Goal: Information Seeking & Learning: Learn about a topic

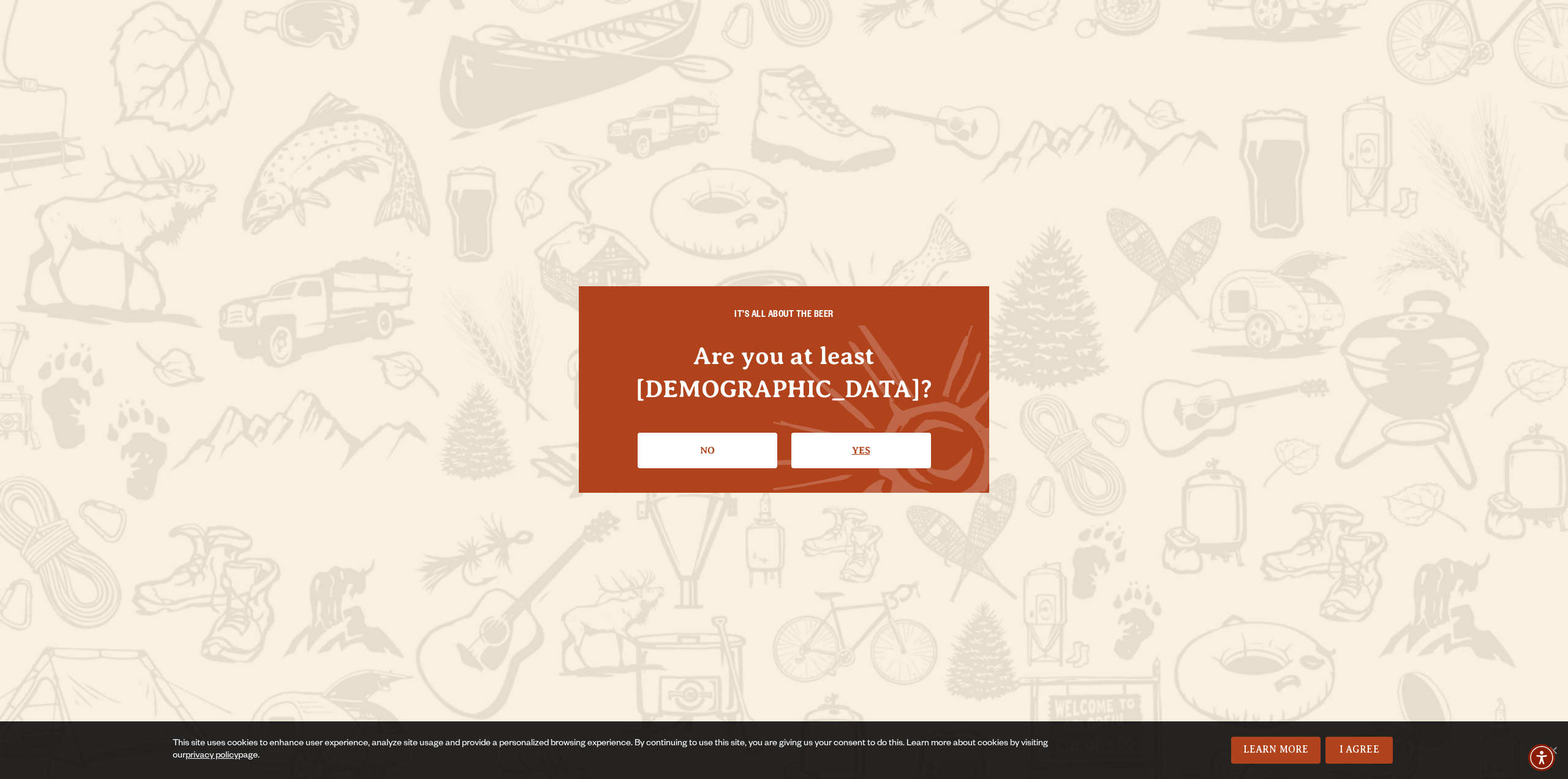
click at [854, 439] on link "Yes" at bounding box center [862, 451] width 140 height 35
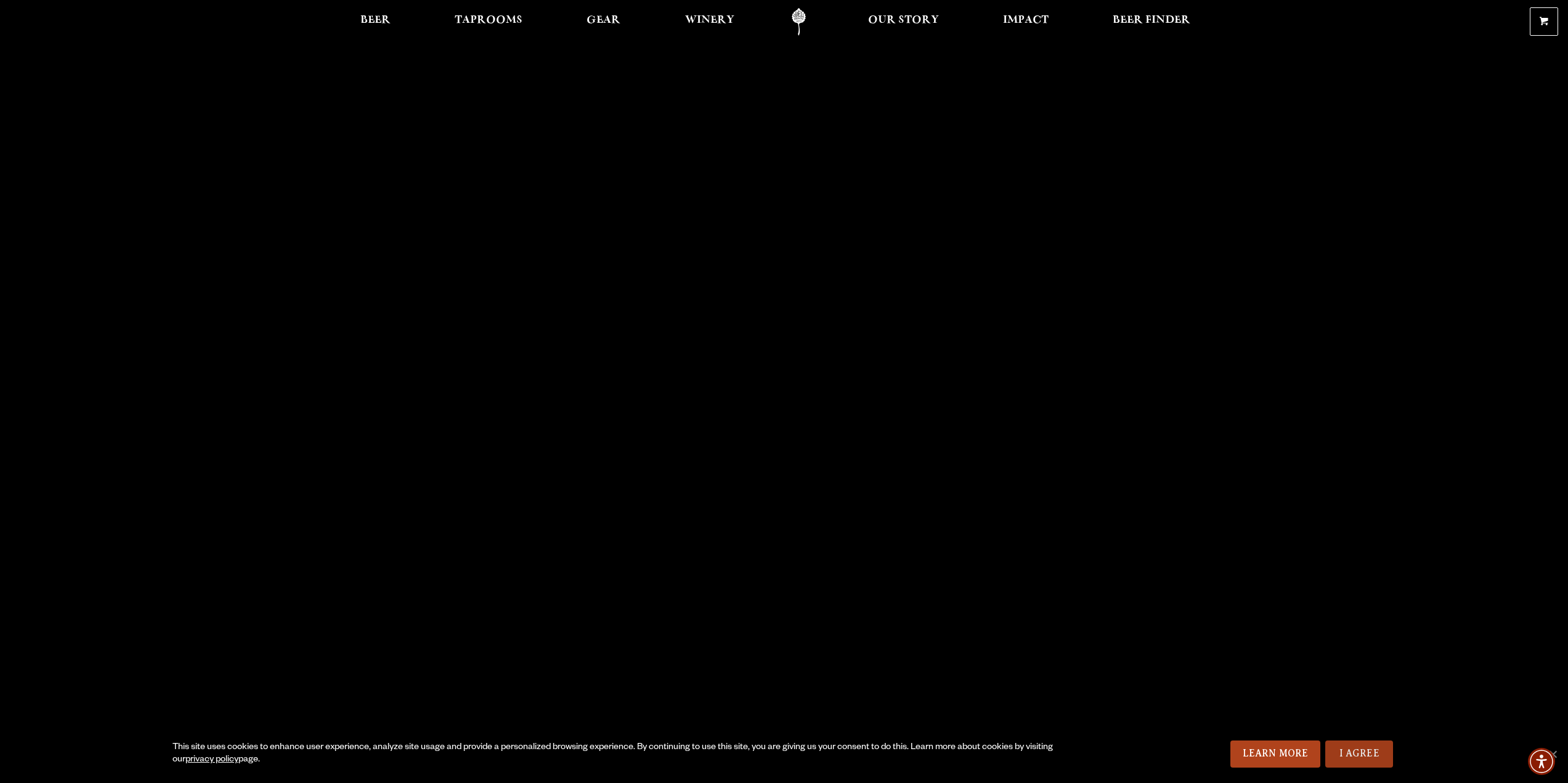
click at [1361, 749] on link "I Agree" at bounding box center [1359, 753] width 68 height 27
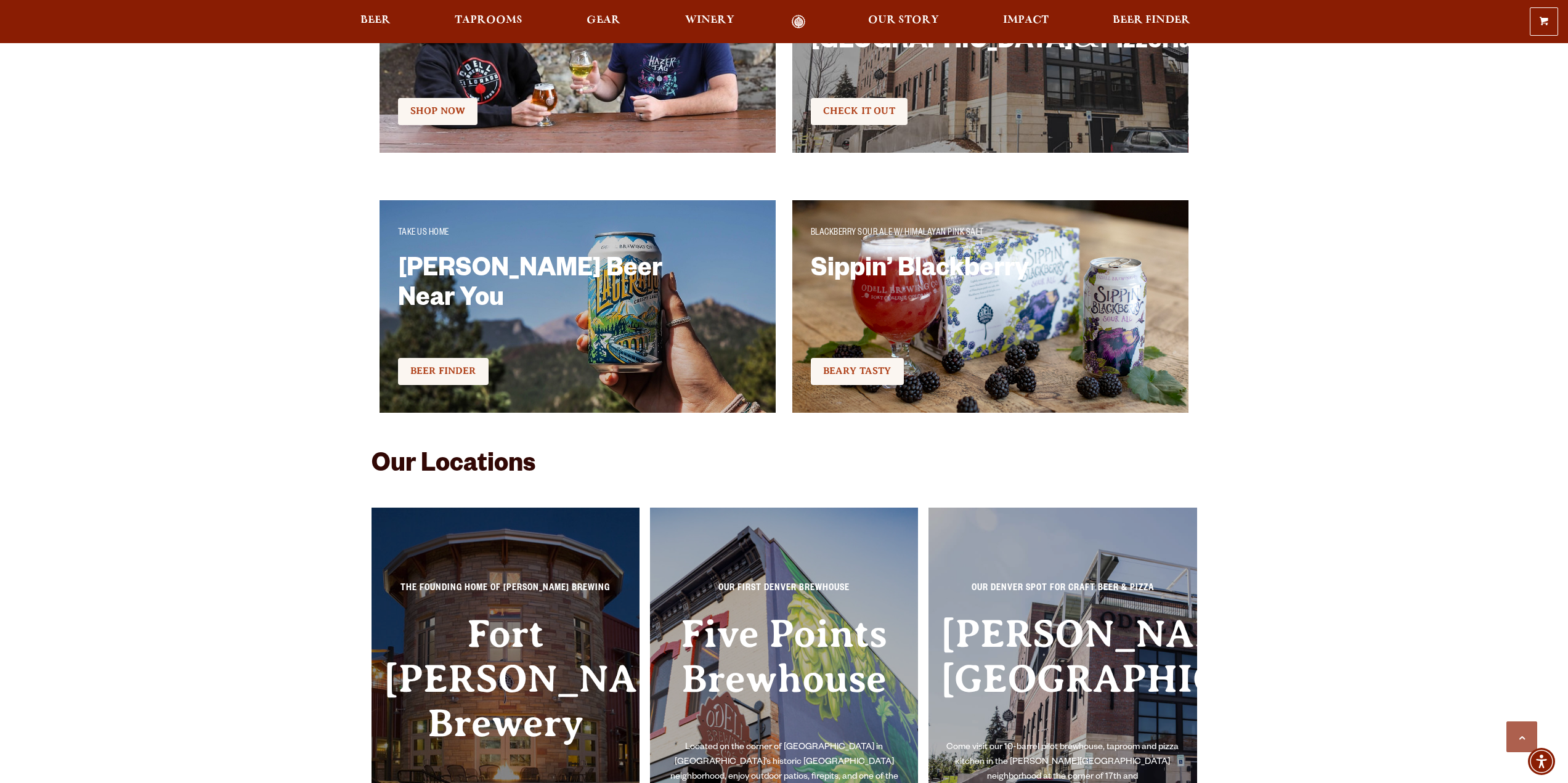
scroll to position [2710, 0]
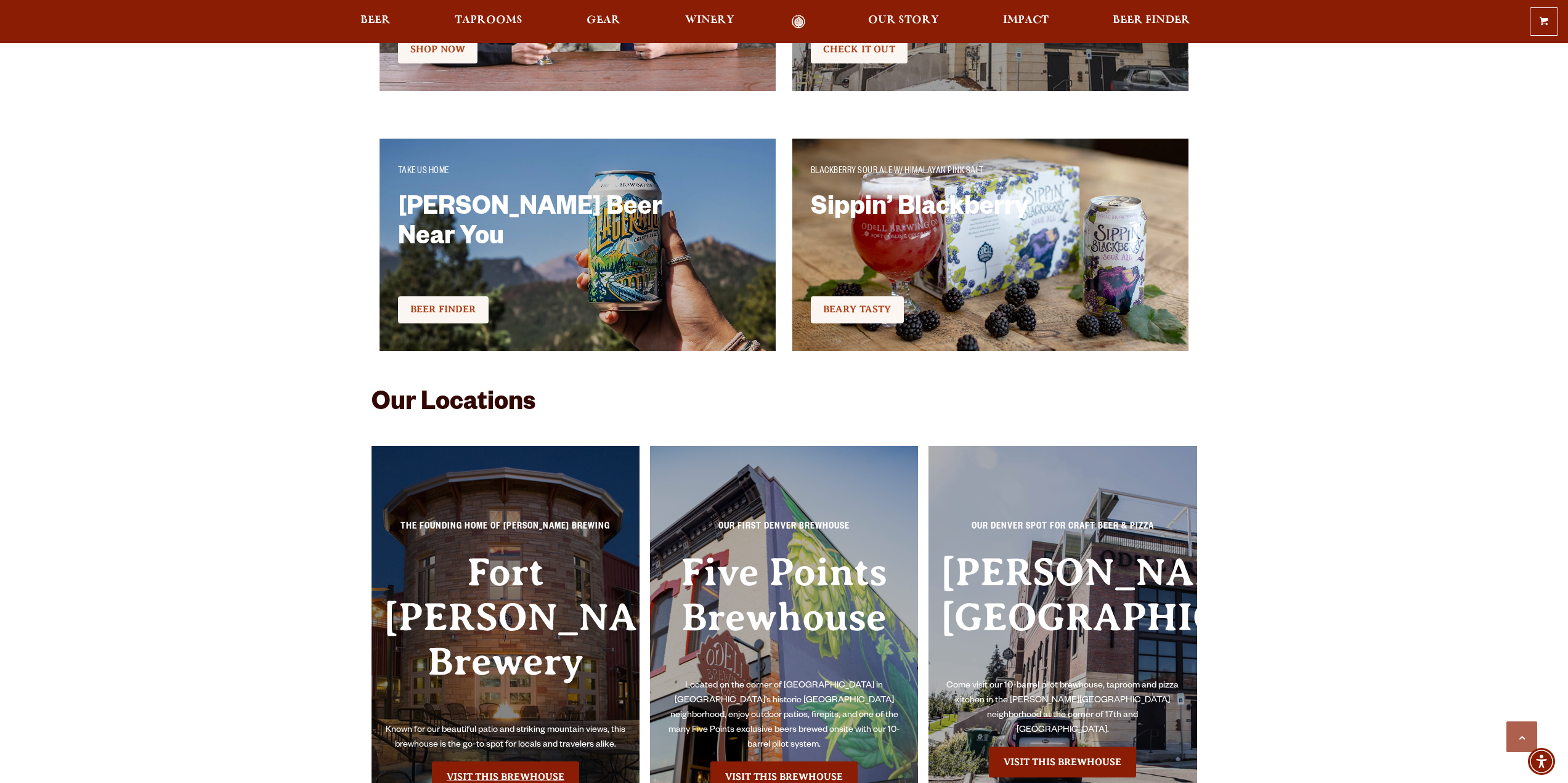
click at [514, 761] on link "Visit this Brewhouse" at bounding box center [505, 776] width 147 height 31
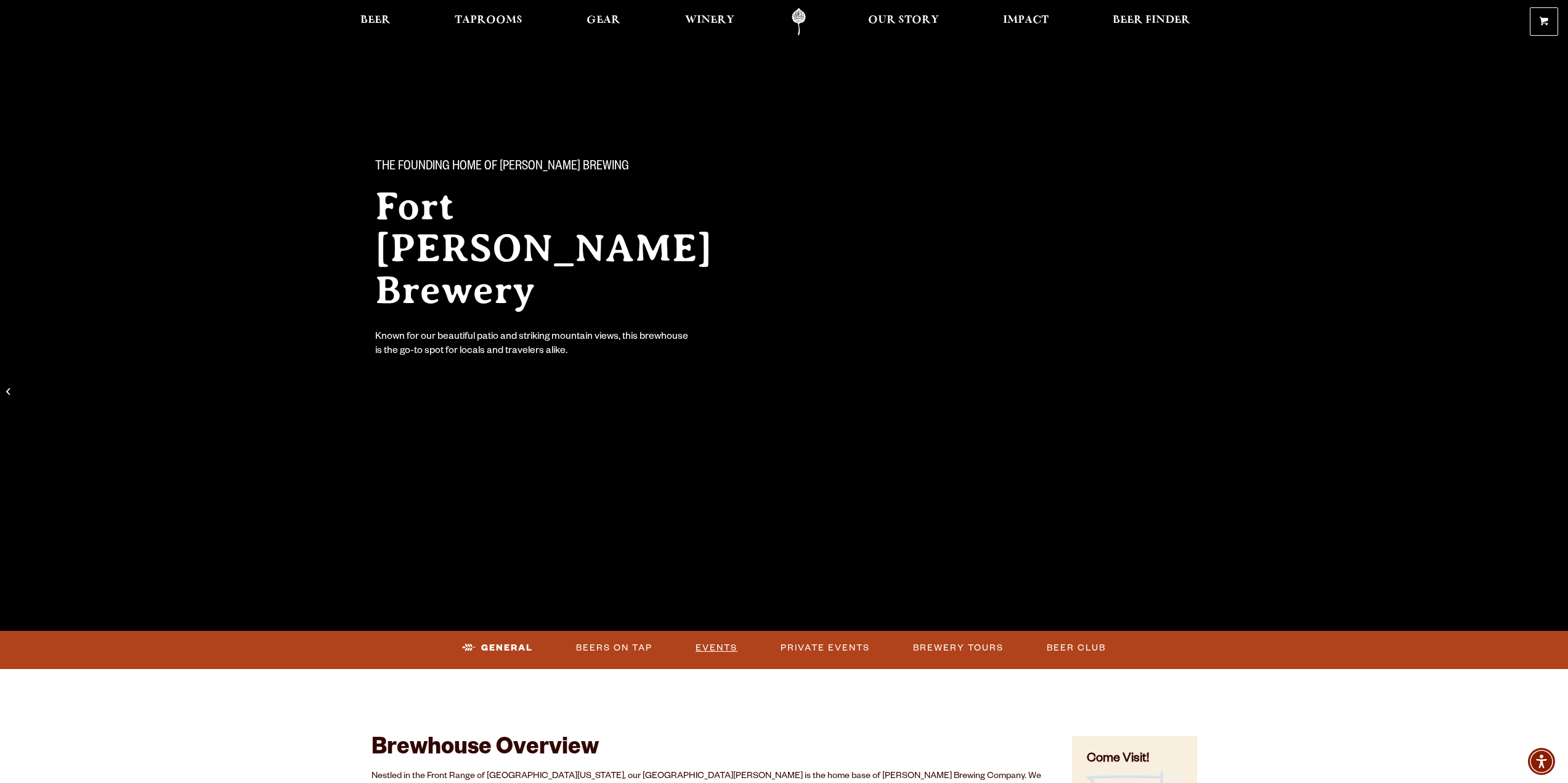
click at [716, 642] on link "Events" at bounding box center [716, 648] width 52 height 28
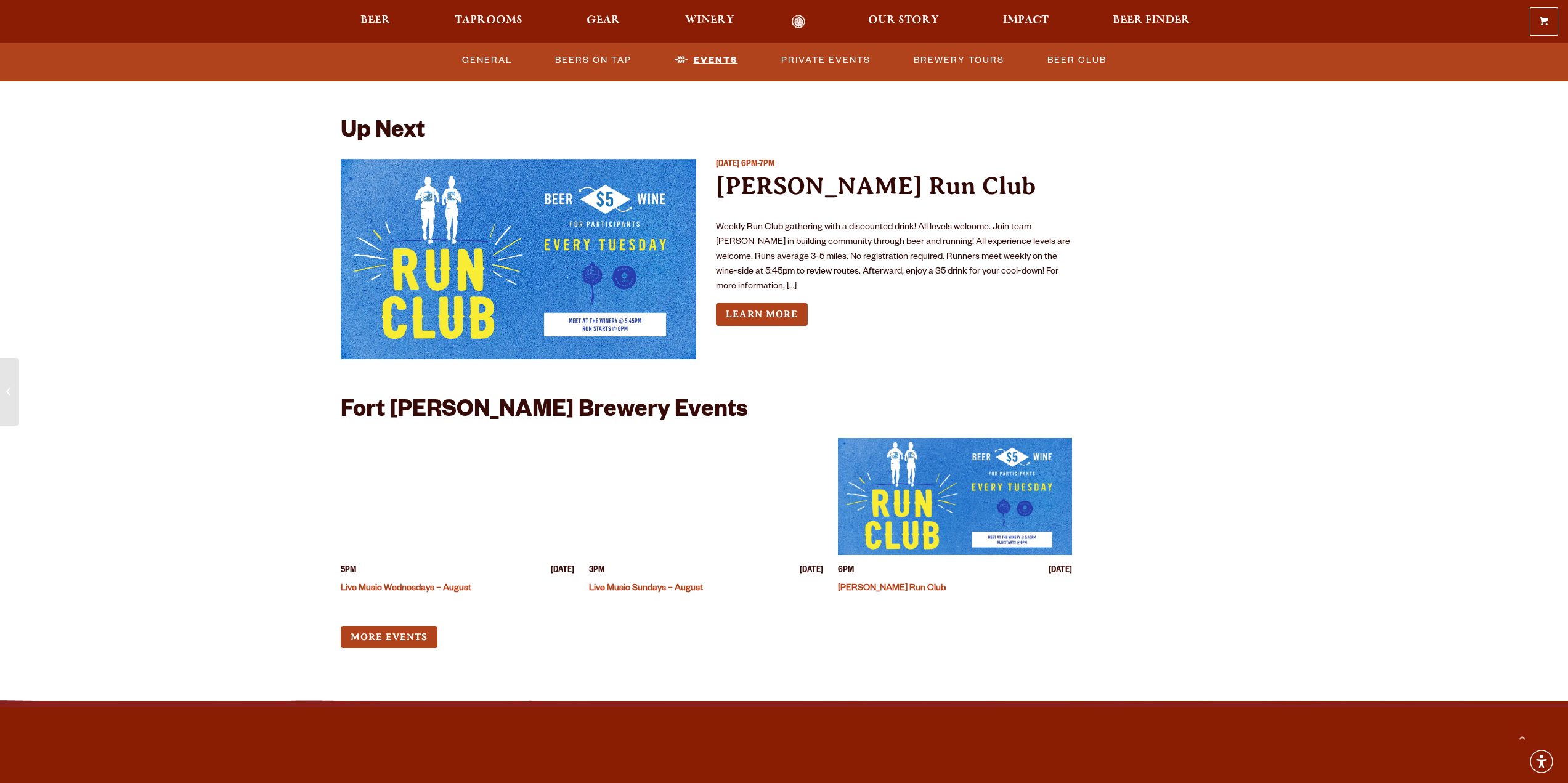
scroll to position [4606, 0]
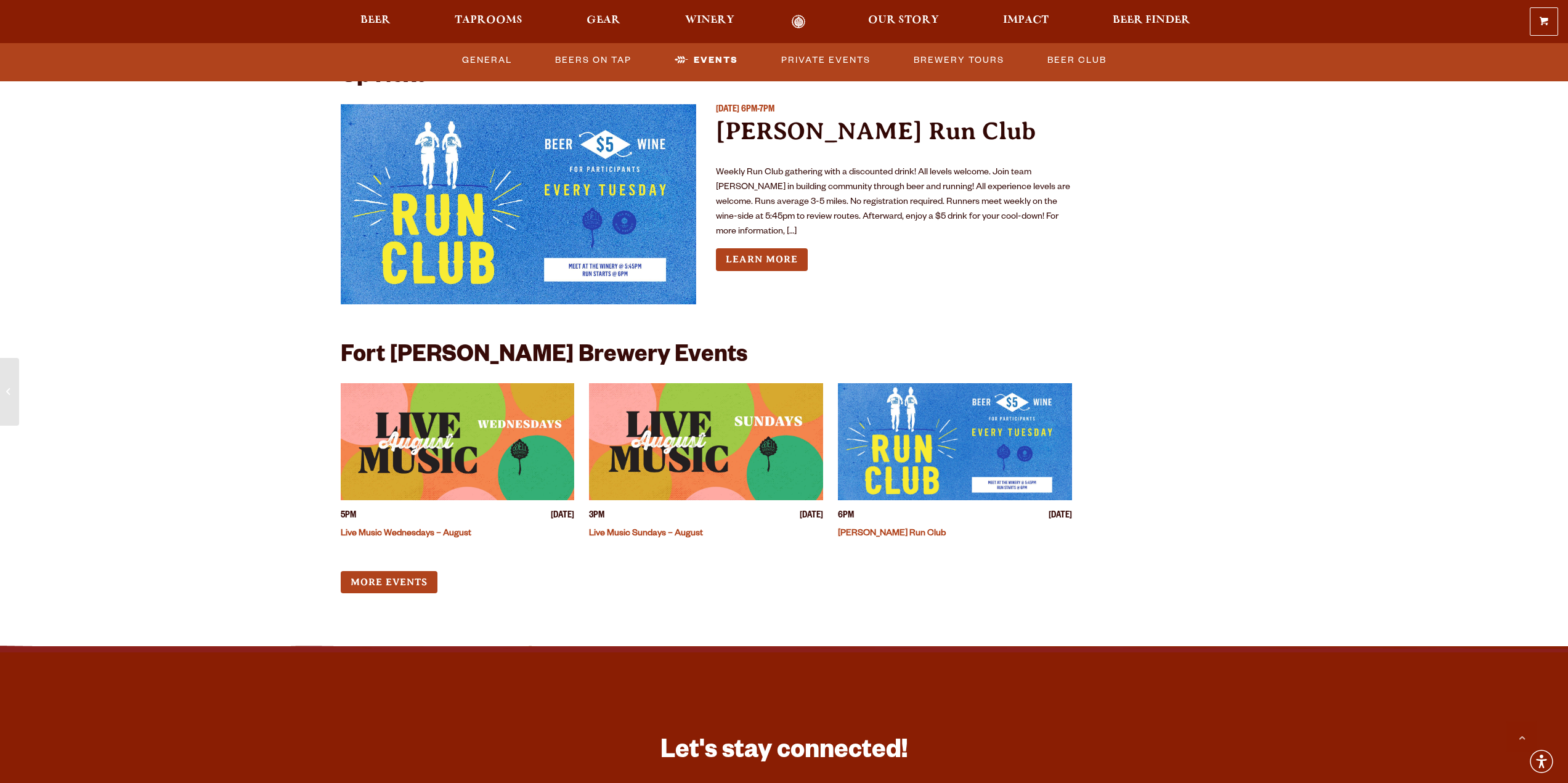
click at [448, 428] on img "View event details" at bounding box center [458, 442] width 234 height 117
click at [394, 571] on link "More Events" at bounding box center [388, 582] width 97 height 23
